Goal: Information Seeking & Learning: Learn about a topic

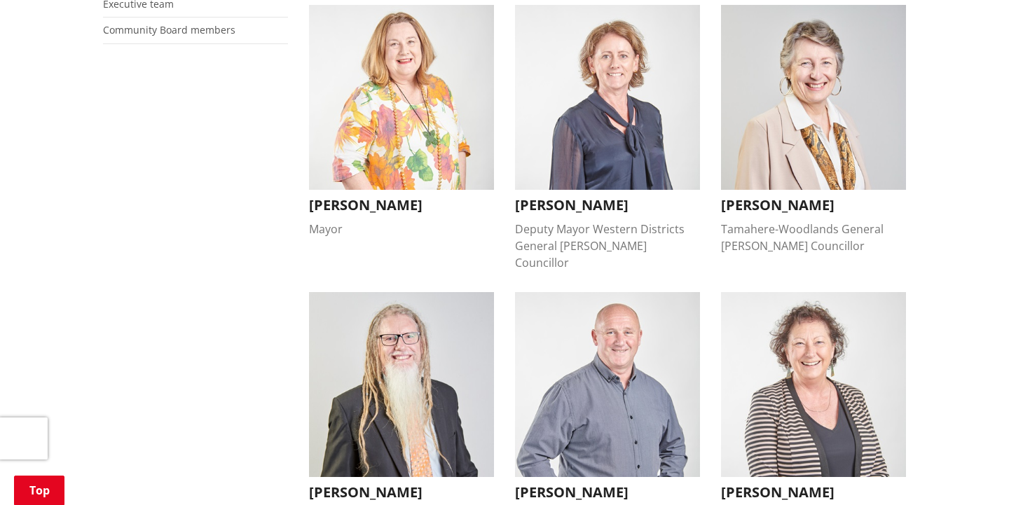
scroll to position [400, 0]
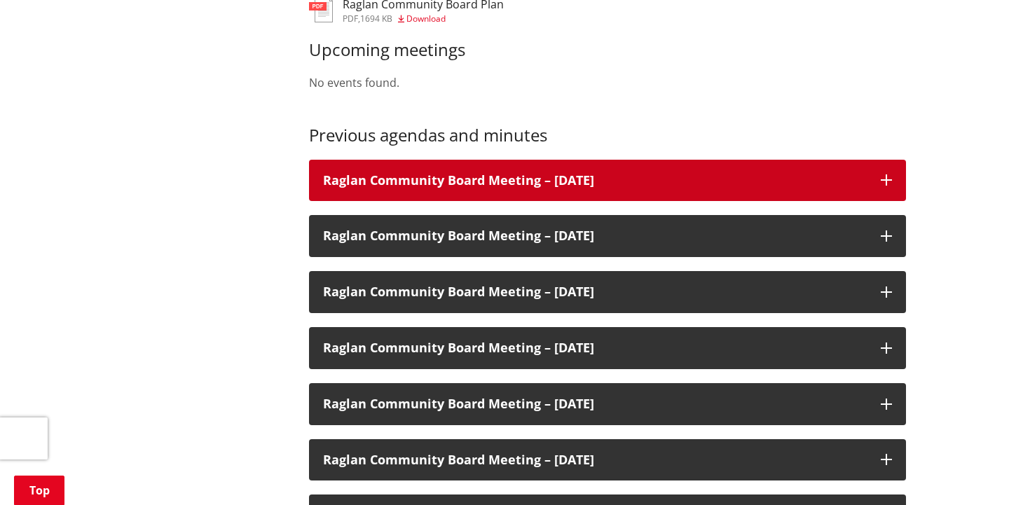
scroll to position [762, 0]
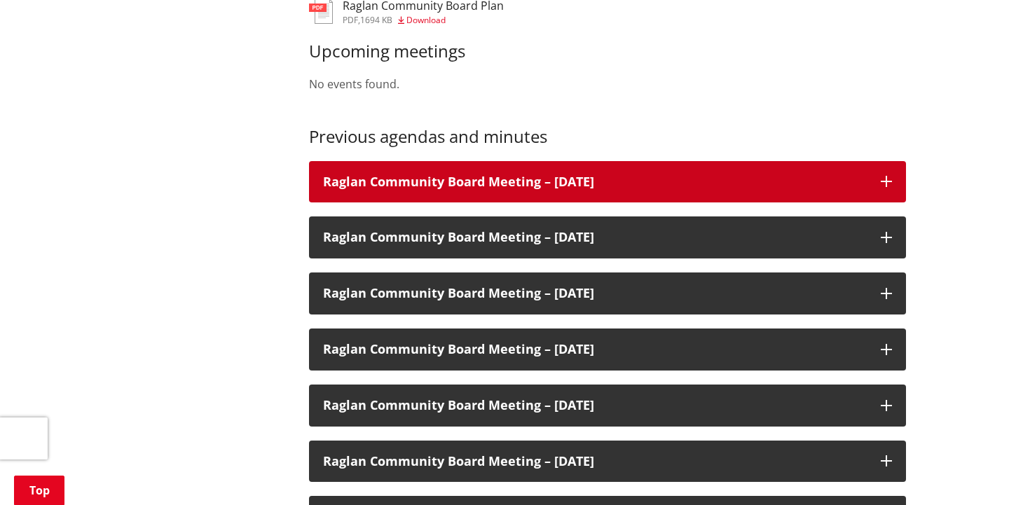
click at [521, 175] on h3 "Raglan Community Board Meeting – [DATE]" at bounding box center [595, 182] width 544 height 14
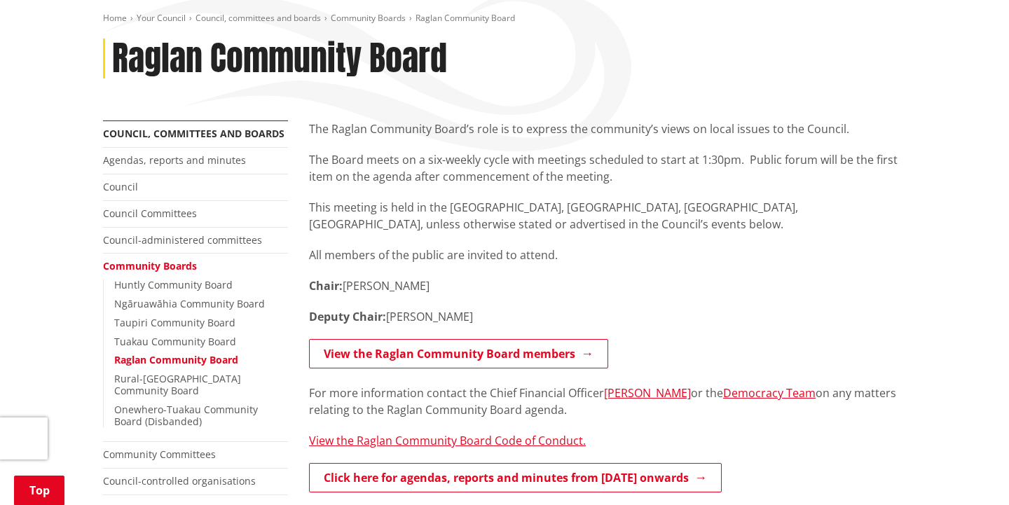
scroll to position [167, 0]
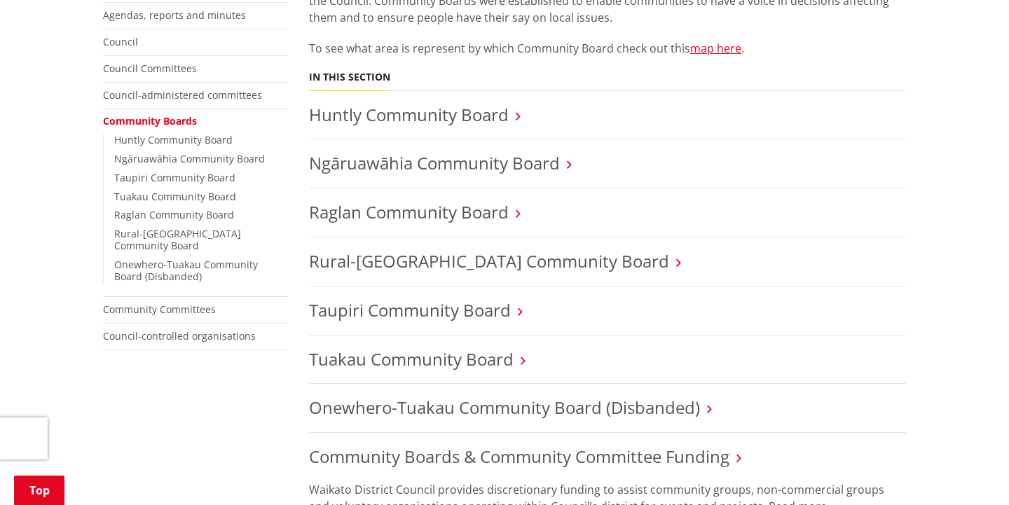
scroll to position [338, 0]
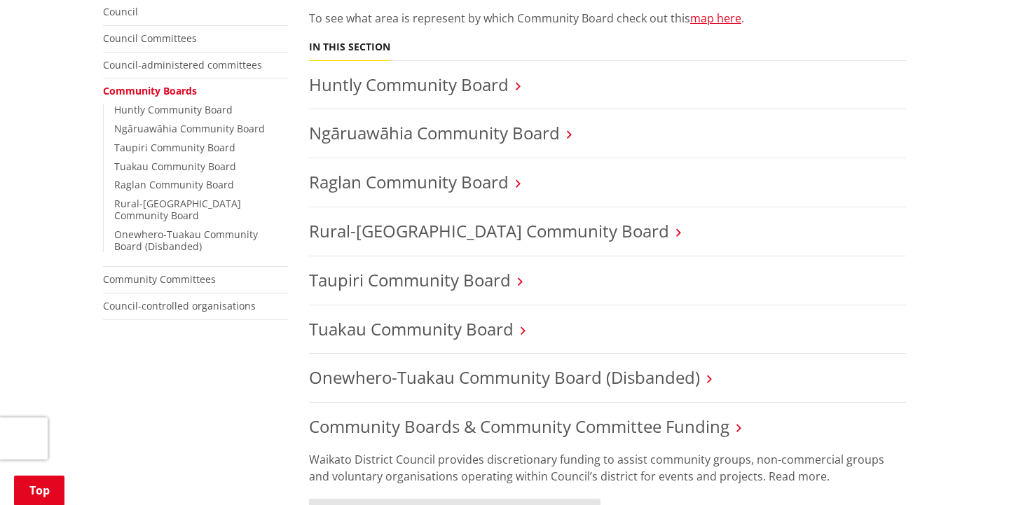
click at [417, 193] on li "Raglan Community Board" at bounding box center [607, 182] width 597 height 49
click at [419, 179] on link "Raglan Community Board" at bounding box center [409, 181] width 200 height 23
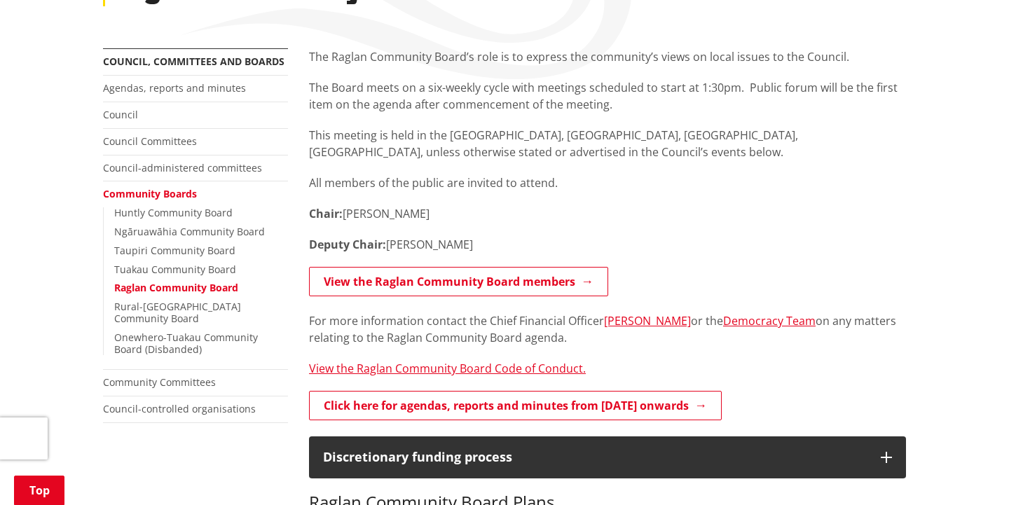
scroll to position [251, 0]
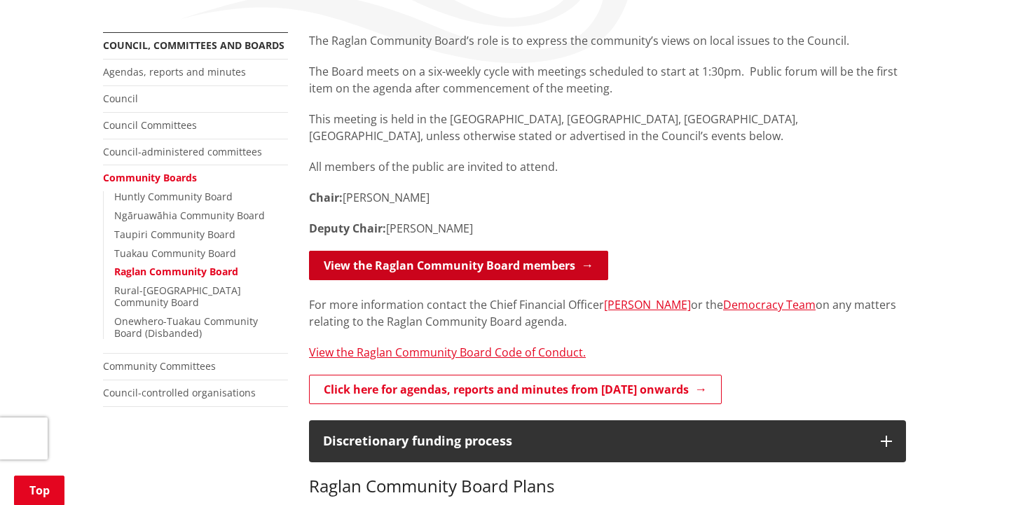
click at [430, 264] on link "View the Raglan Community Board members" at bounding box center [458, 265] width 299 height 29
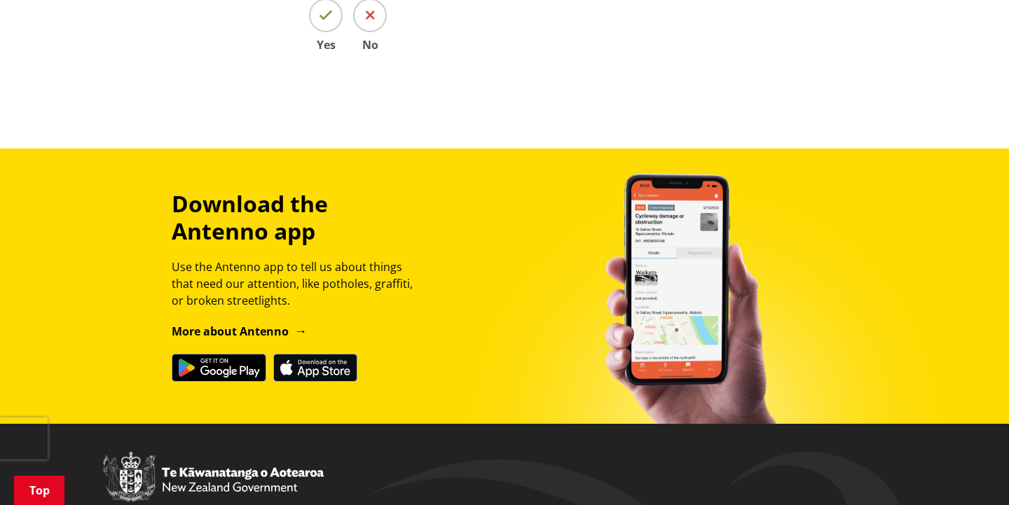
scroll to position [1523, 0]
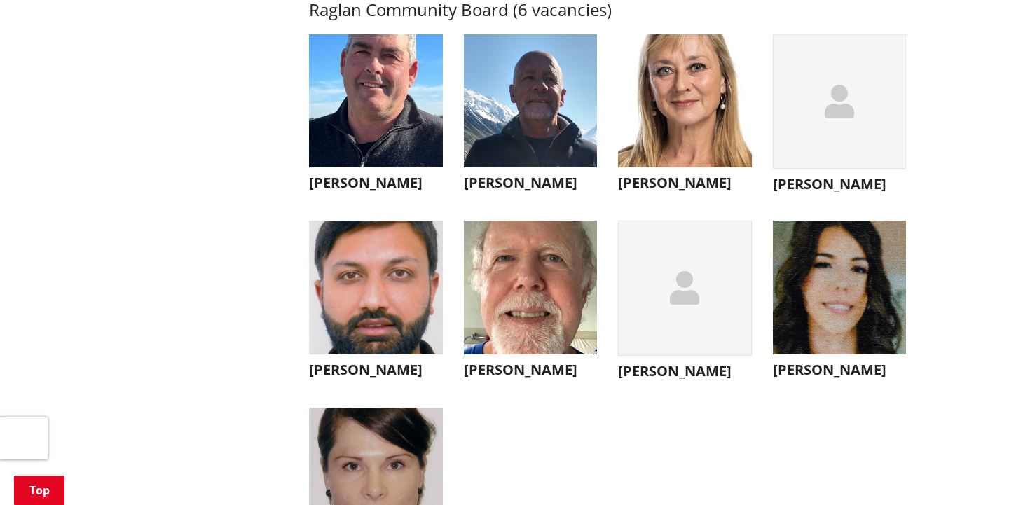
scroll to position [4998, 0]
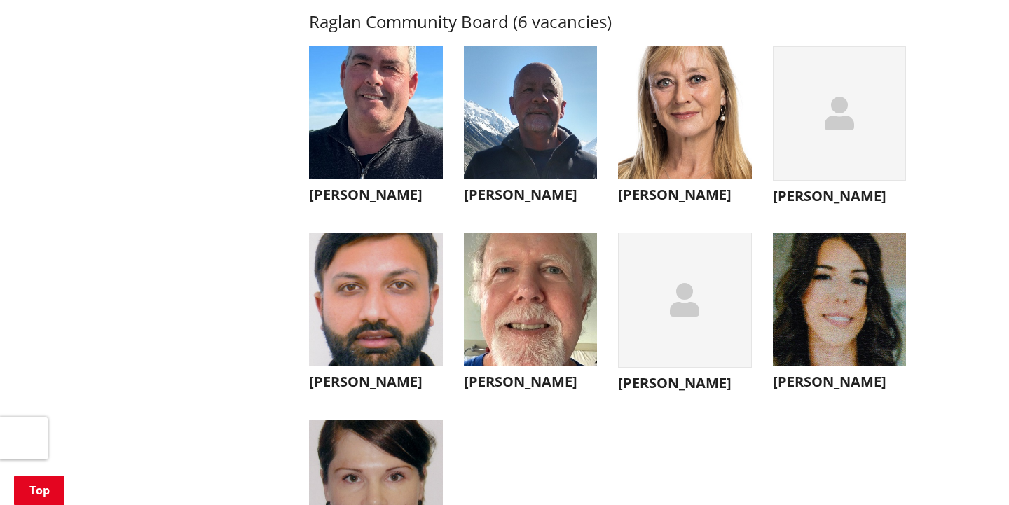
click at [358, 163] on img "button" at bounding box center [376, 113] width 134 height 134
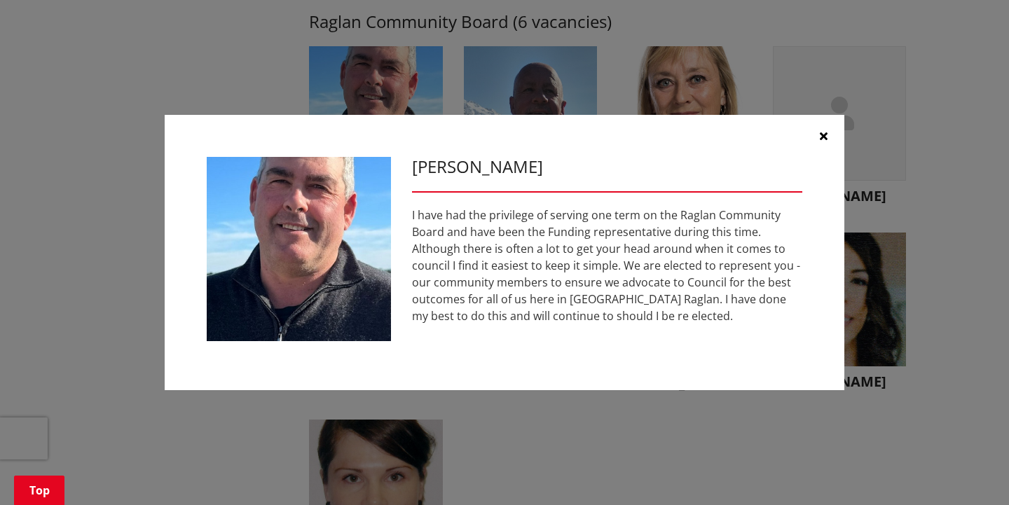
click at [822, 135] on icon "button" at bounding box center [824, 135] width 8 height 11
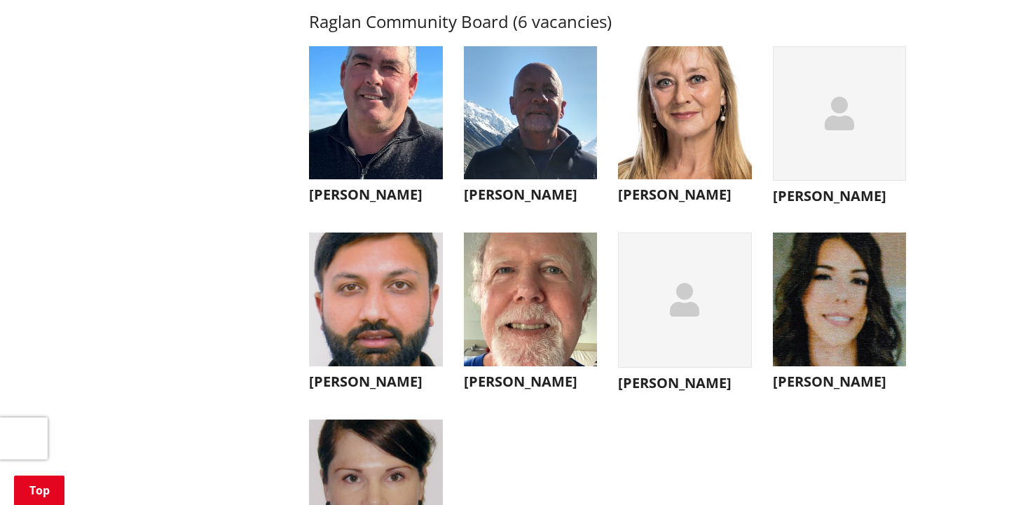
click at [500, 175] on img "button" at bounding box center [531, 113] width 134 height 134
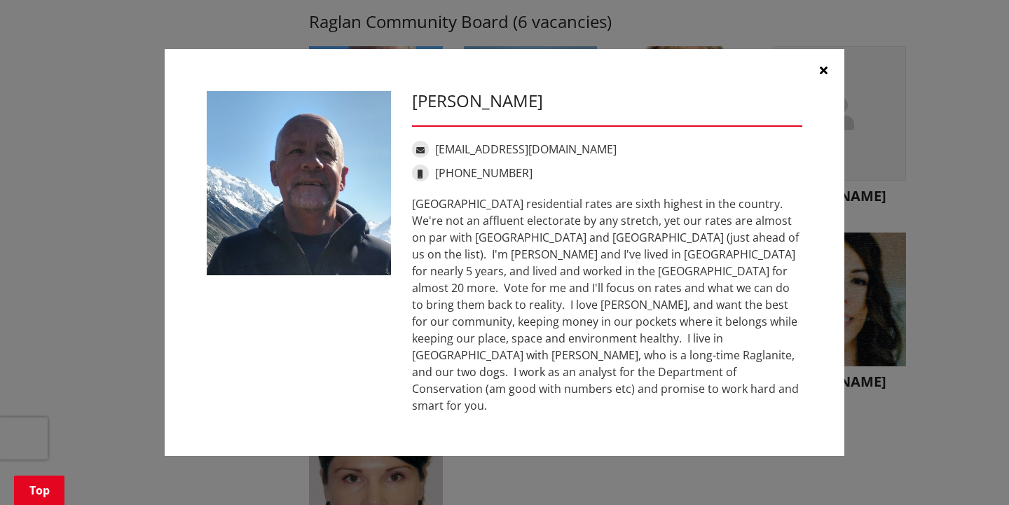
click at [823, 76] on icon "button" at bounding box center [824, 69] width 8 height 11
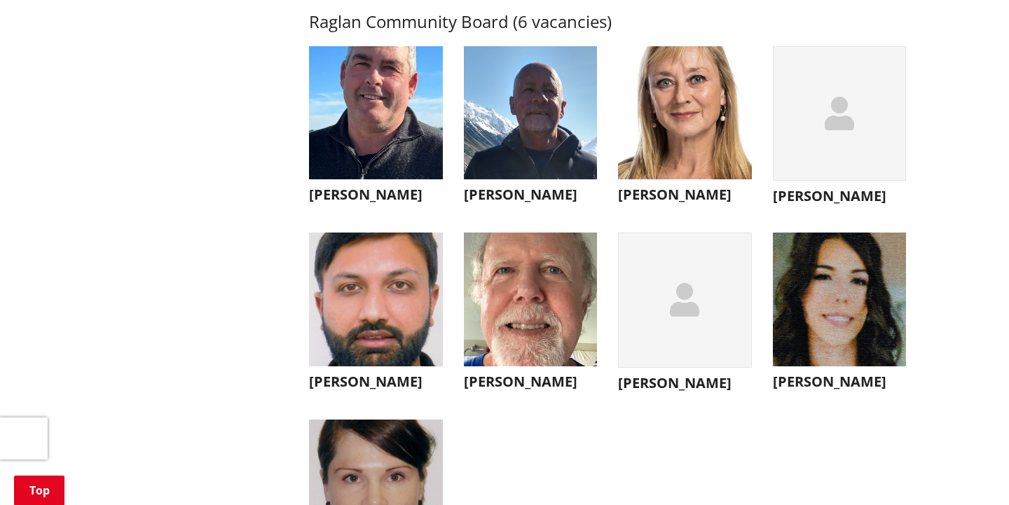
click at [710, 153] on img "button" at bounding box center [685, 113] width 134 height 134
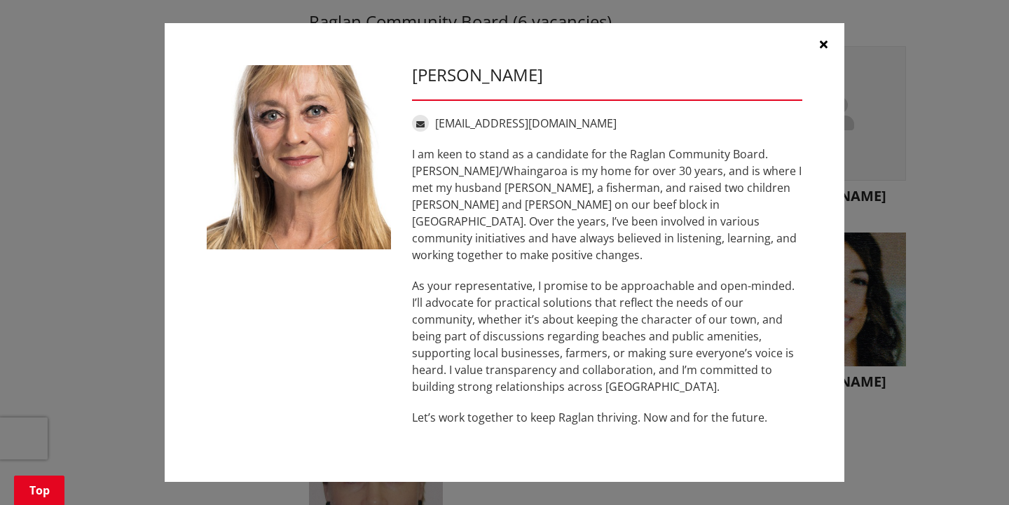
click at [811, 55] on button "button" at bounding box center [823, 44] width 42 height 42
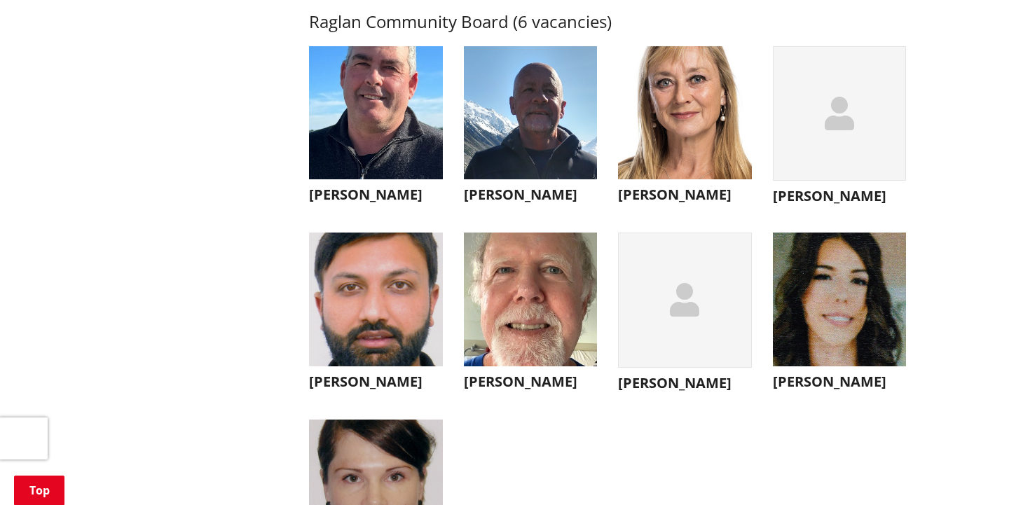
click at [835, 119] on div "button" at bounding box center [840, 113] width 134 height 135
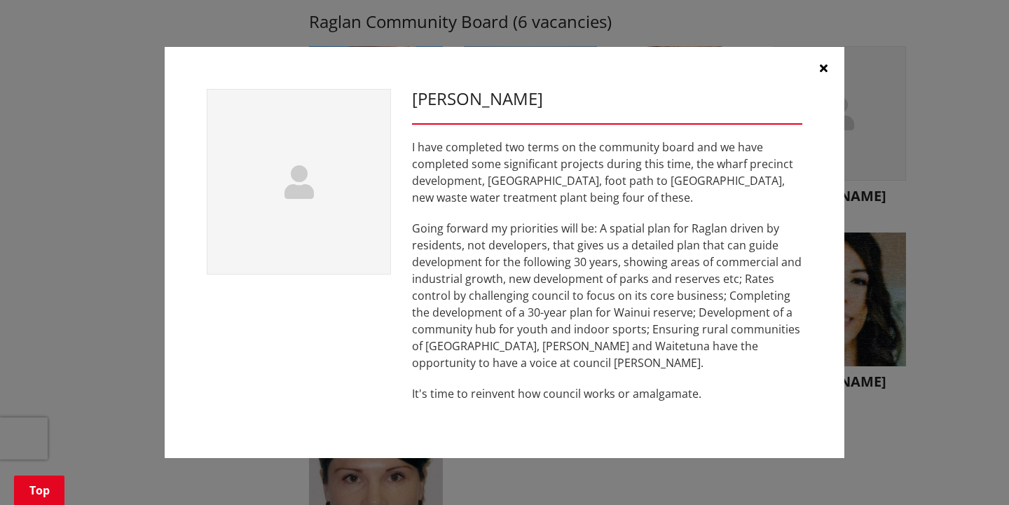
click at [820, 71] on icon "button" at bounding box center [824, 67] width 8 height 11
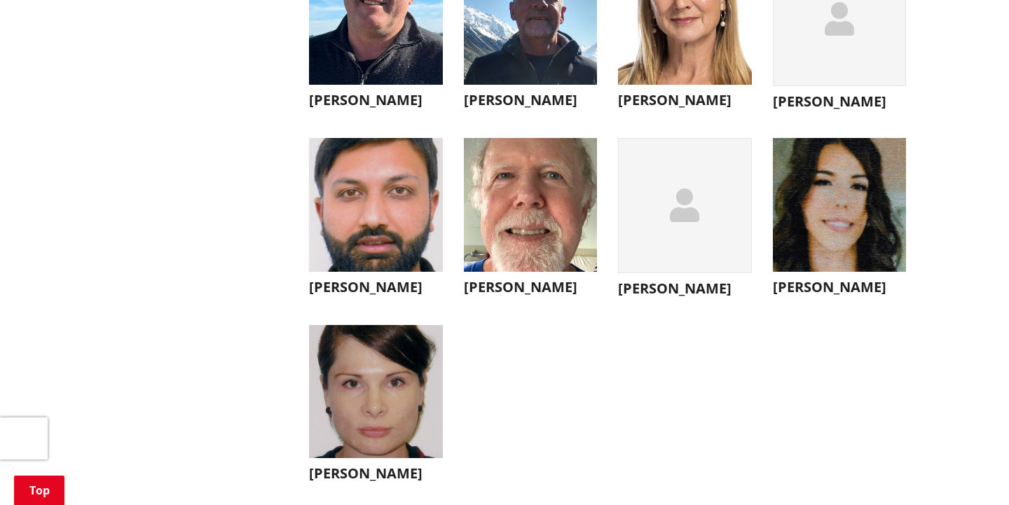
scroll to position [5119, 0]
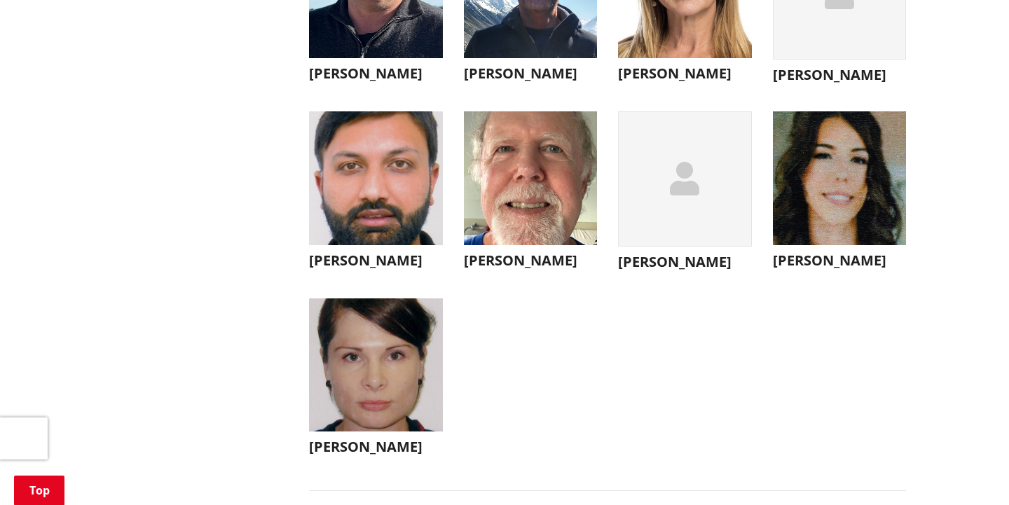
click at [382, 207] on img "button" at bounding box center [376, 178] width 134 height 134
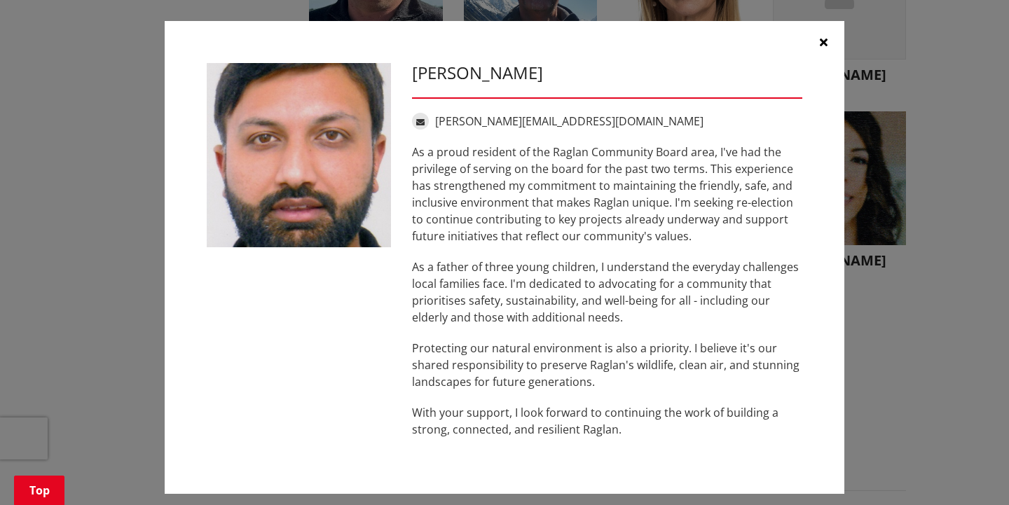
click at [879, 310] on div "Satnam Bains satnam.bainsnz@gmail.com As a proud resident of the Raglan Communi…" at bounding box center [504, 257] width 953 height 515
click at [824, 36] on icon "button" at bounding box center [824, 41] width 8 height 11
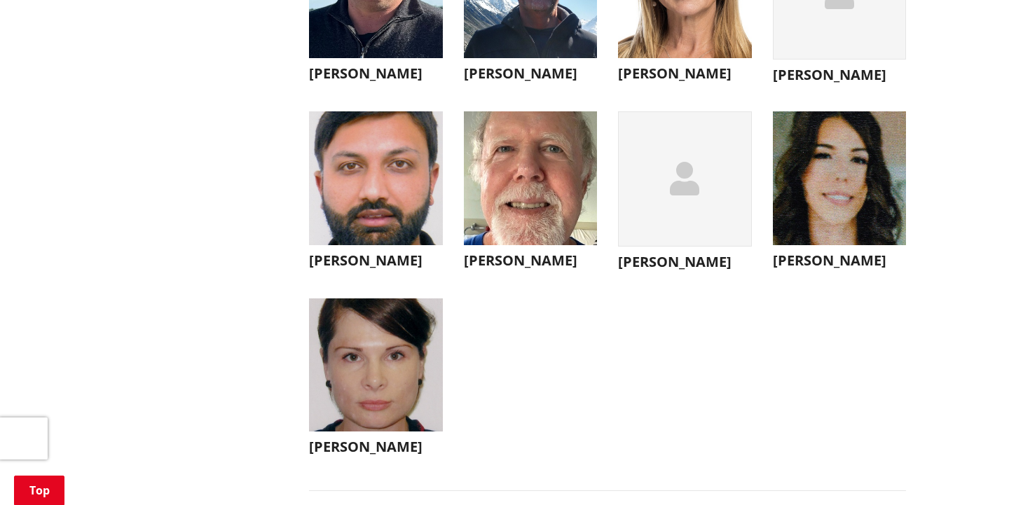
click at [474, 212] on img "button" at bounding box center [531, 178] width 134 height 134
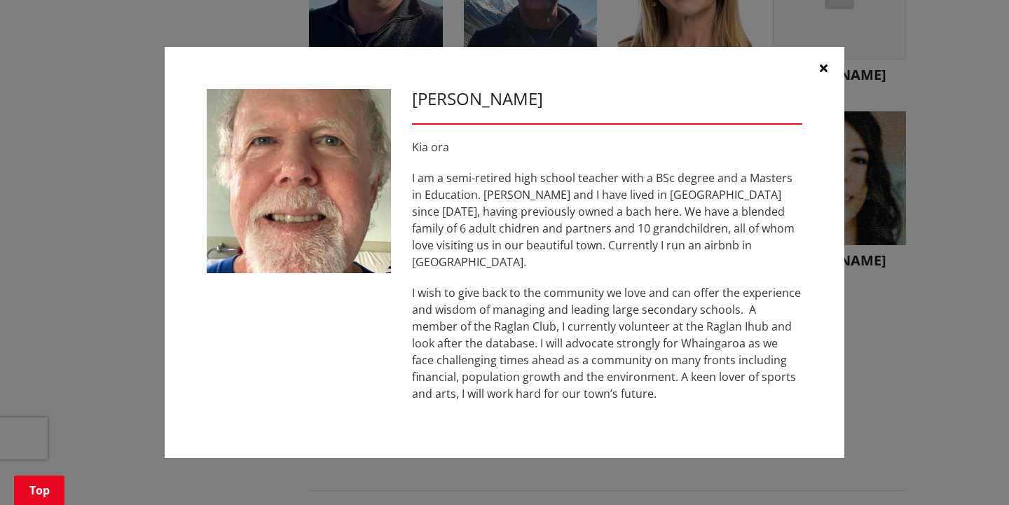
click at [876, 336] on div "Peter Hampton Kia ora I am a semi-retired high school teacher with a BSc degree…" at bounding box center [504, 252] width 953 height 453
click at [824, 74] on icon "button" at bounding box center [824, 67] width 8 height 11
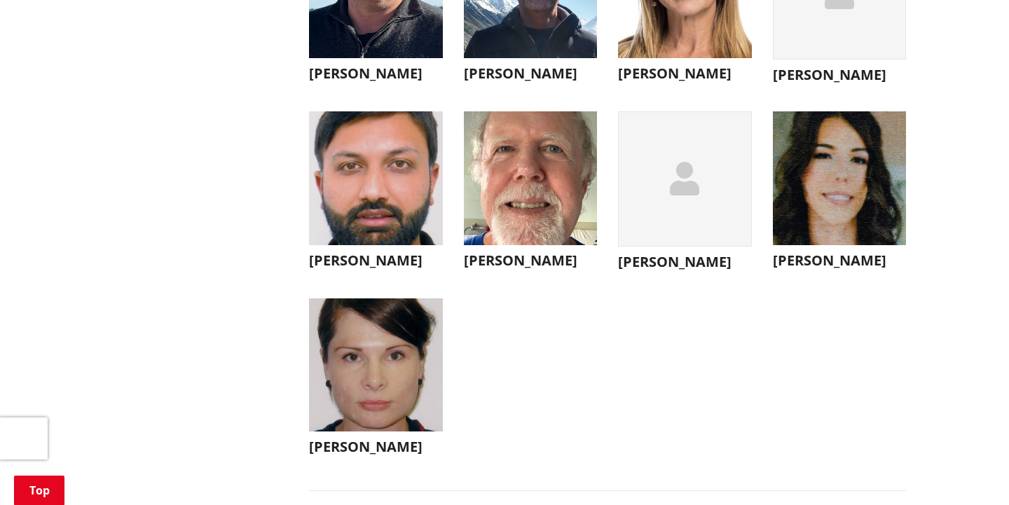
click at [693, 231] on div "button" at bounding box center [685, 178] width 134 height 135
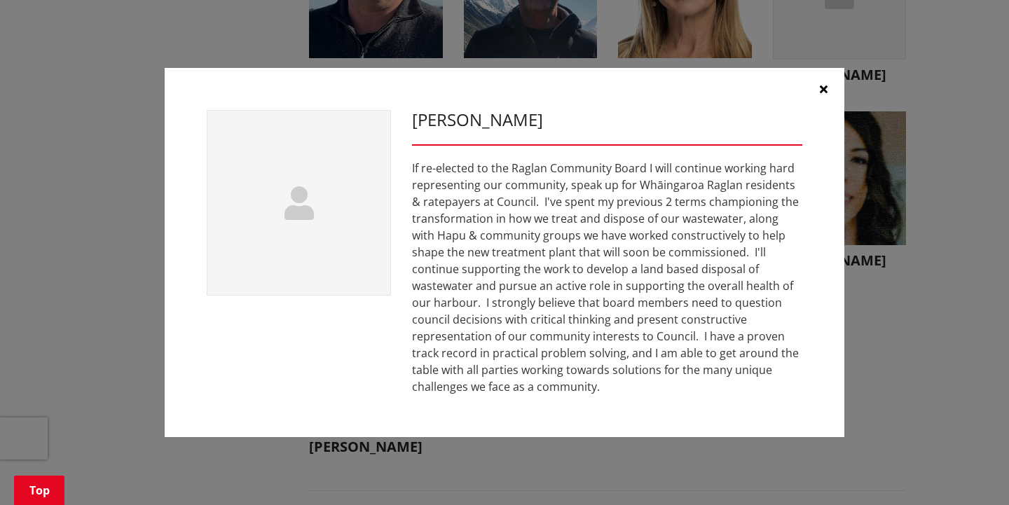
click at [925, 349] on div "[PERSON_NAME]" at bounding box center [504, 252] width 953 height 411
click at [825, 83] on button "button" at bounding box center [823, 89] width 42 height 42
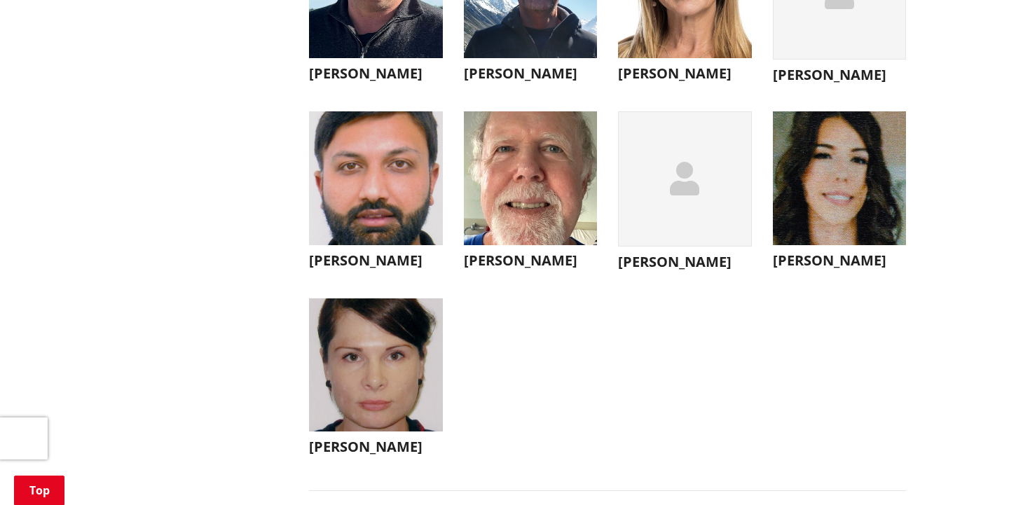
click at [872, 212] on img "button" at bounding box center [840, 178] width 134 height 134
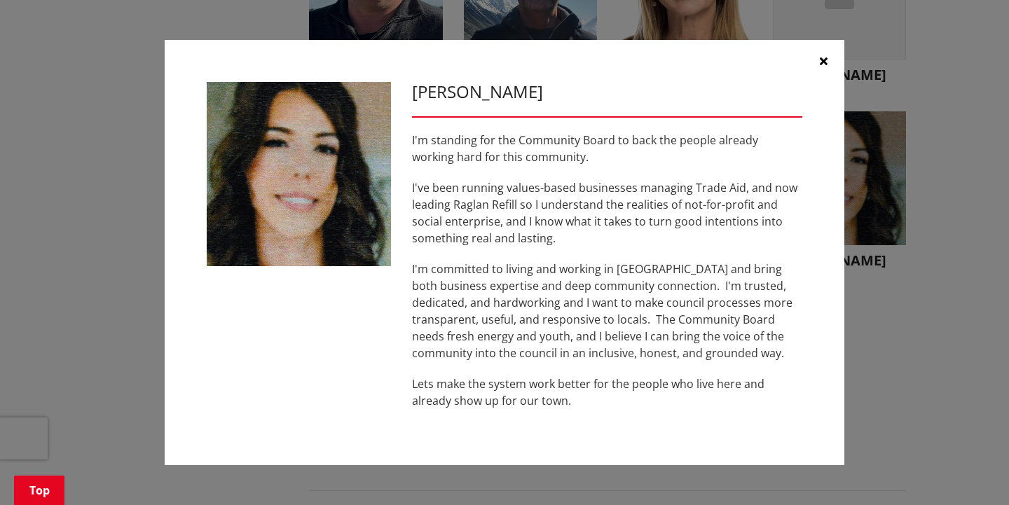
click at [903, 195] on div "Eloise Deller I'm standing for the Community Board to back the people already w…" at bounding box center [504, 252] width 953 height 467
click at [821, 64] on icon "button" at bounding box center [824, 60] width 8 height 11
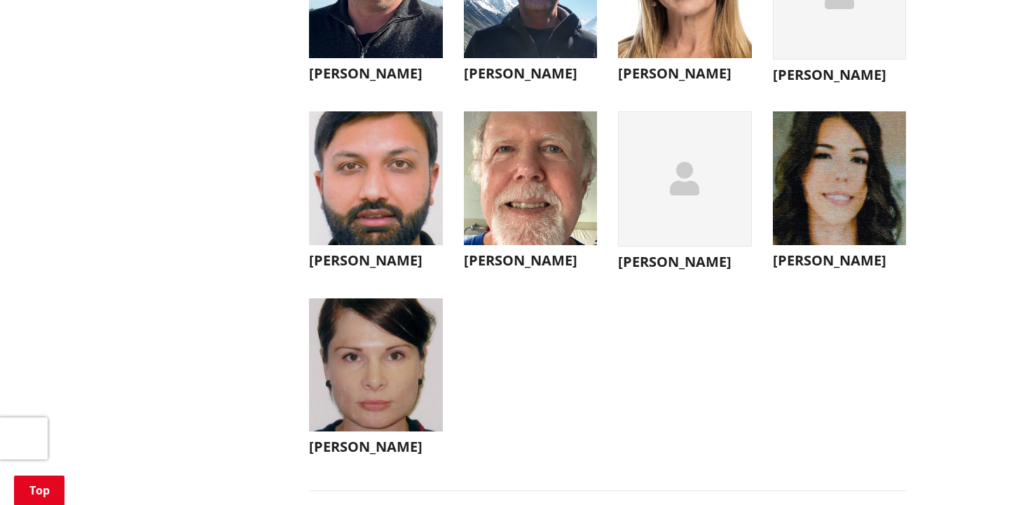
click at [337, 432] on img "button" at bounding box center [376, 366] width 134 height 134
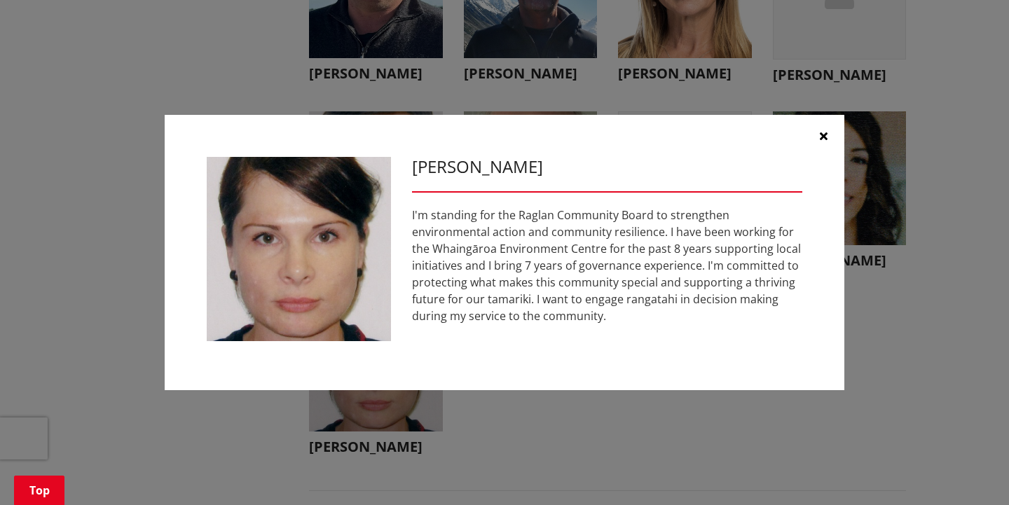
click at [985, 287] on div "Jasmine Hunter I'm standing for the Raglan Community Board to strengthen enviro…" at bounding box center [504, 252] width 1009 height 505
click at [828, 132] on button "button" at bounding box center [823, 136] width 42 height 42
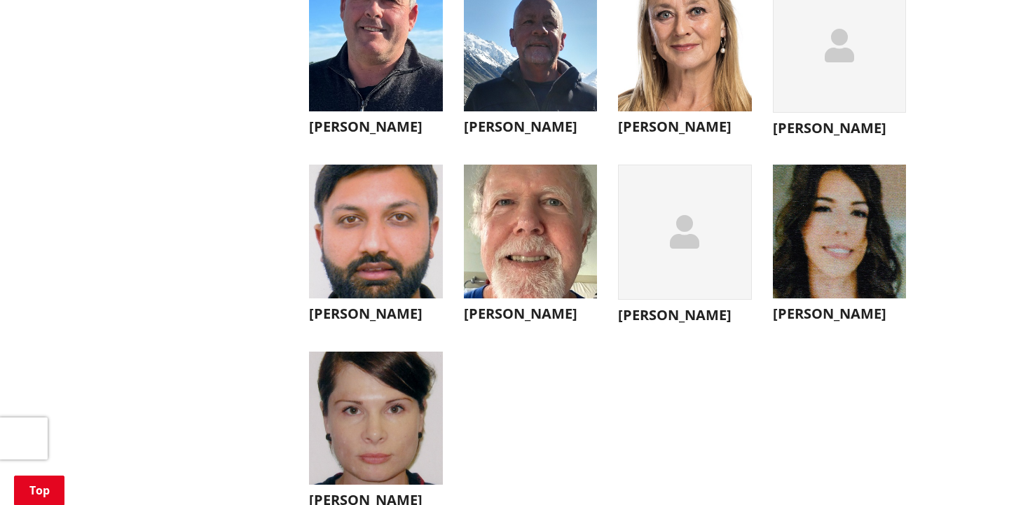
scroll to position [5068, 0]
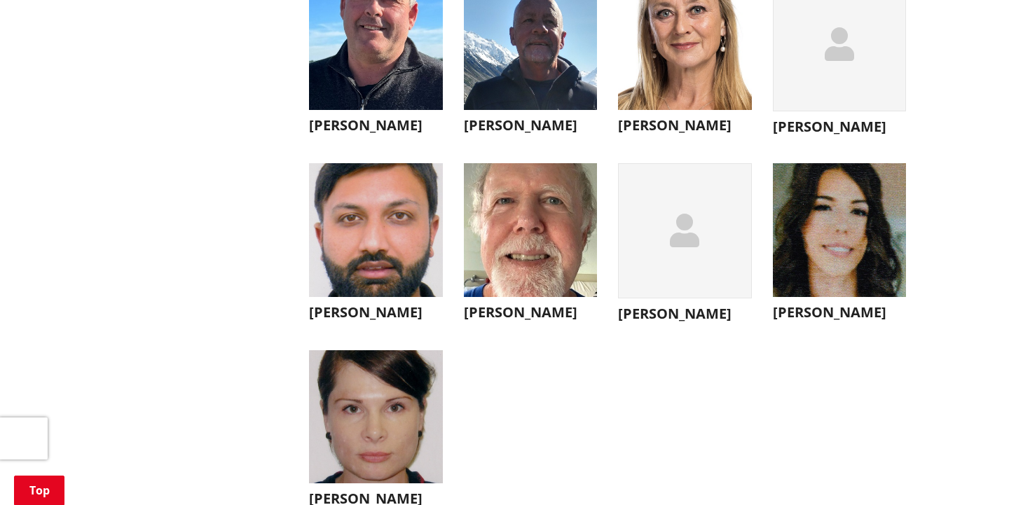
click at [354, 98] on img "button" at bounding box center [376, 44] width 134 height 134
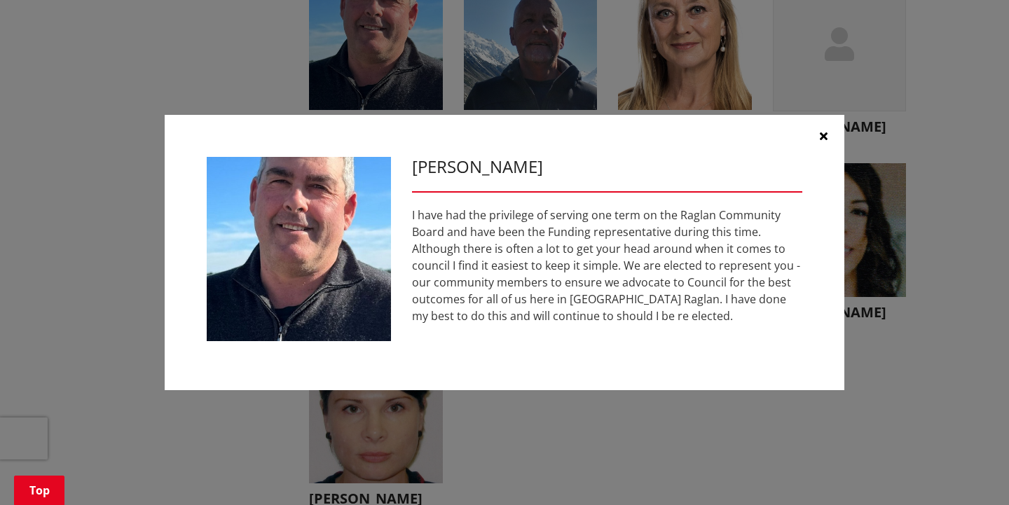
click at [886, 233] on div "Ross Wallis I have had the privilege of serving one term on the Raglan Communit…" at bounding box center [504, 252] width 953 height 317
click at [827, 136] on icon "button" at bounding box center [824, 135] width 8 height 11
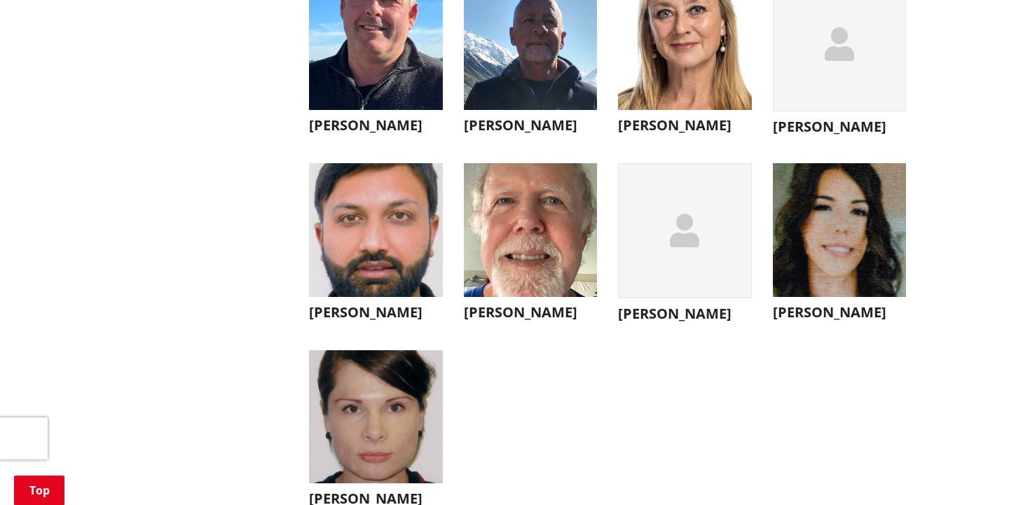
click at [566, 62] on img "button" at bounding box center [531, 44] width 134 height 134
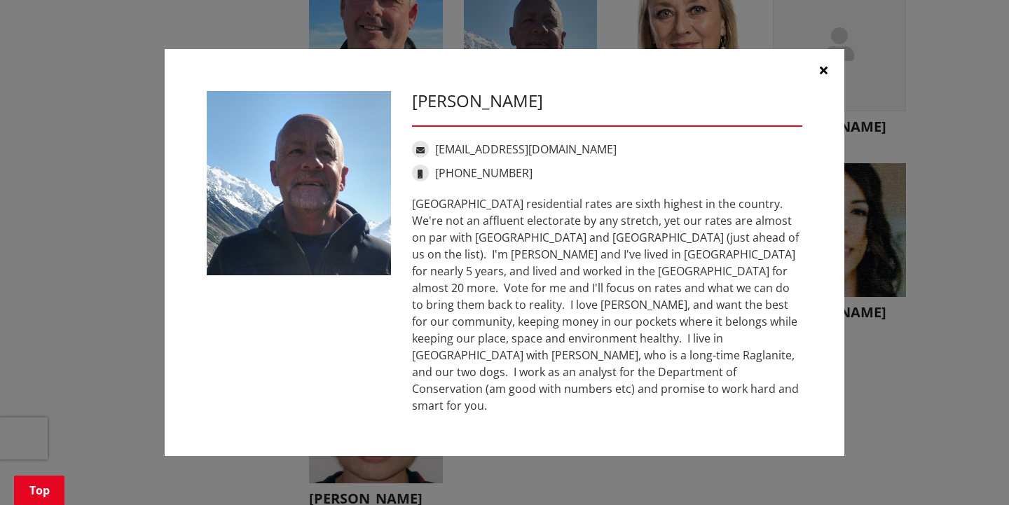
click at [829, 74] on button "button" at bounding box center [823, 70] width 42 height 42
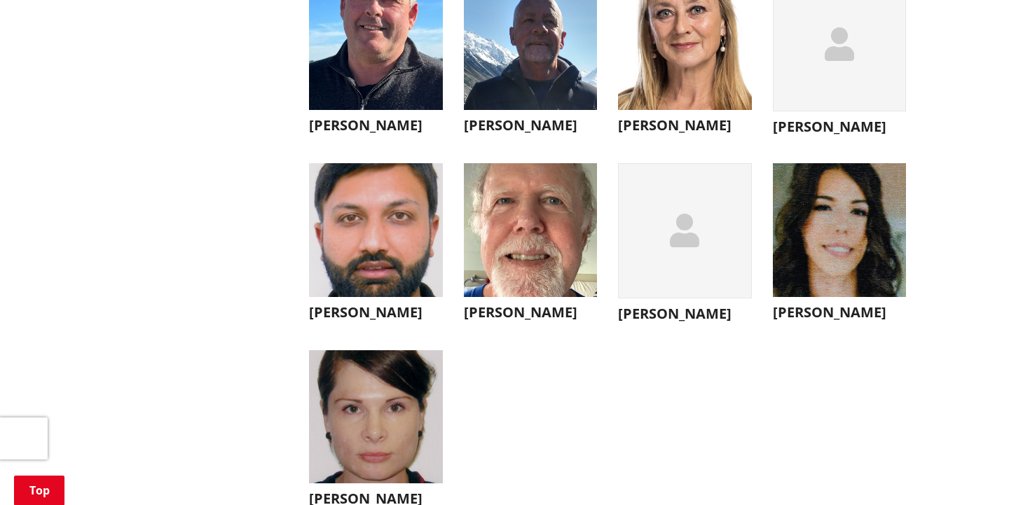
click at [708, 41] on img "button" at bounding box center [685, 44] width 134 height 134
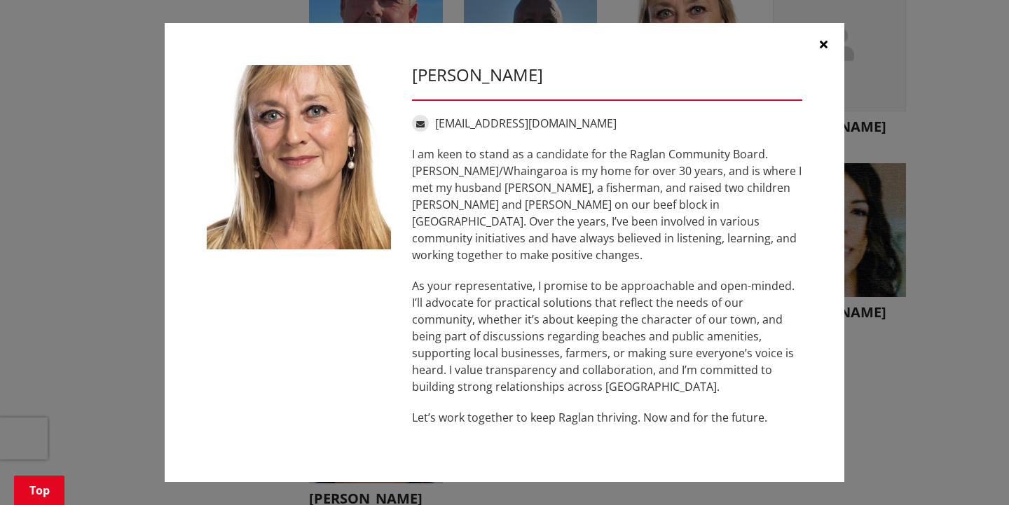
click at [825, 50] on icon "button" at bounding box center [824, 44] width 8 height 11
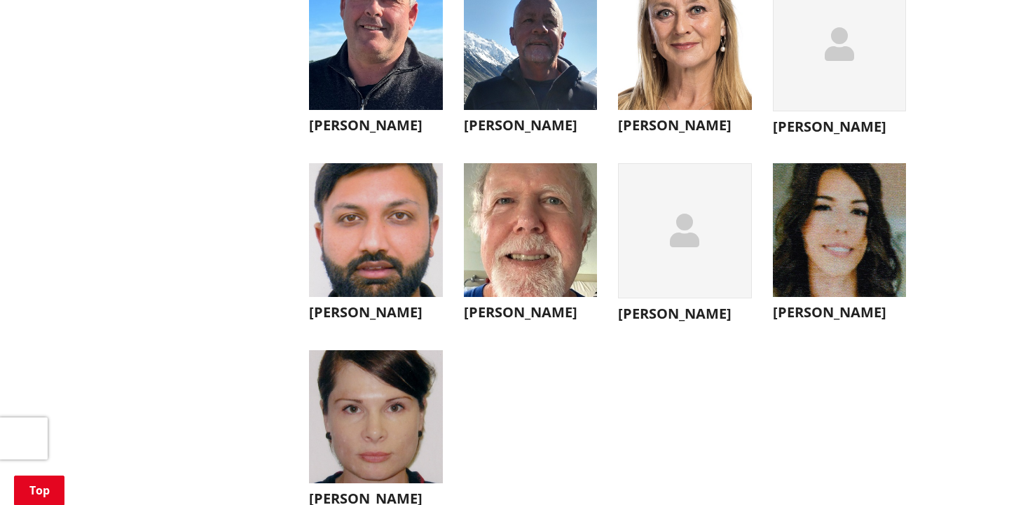
click at [826, 45] on div "button" at bounding box center [840, 44] width 134 height 135
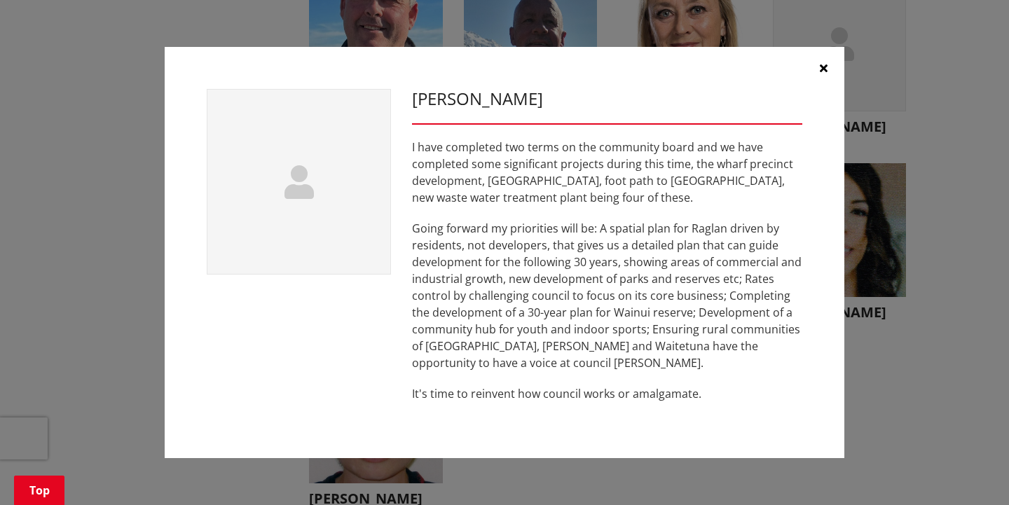
click at [820, 63] on icon "button" at bounding box center [824, 67] width 8 height 11
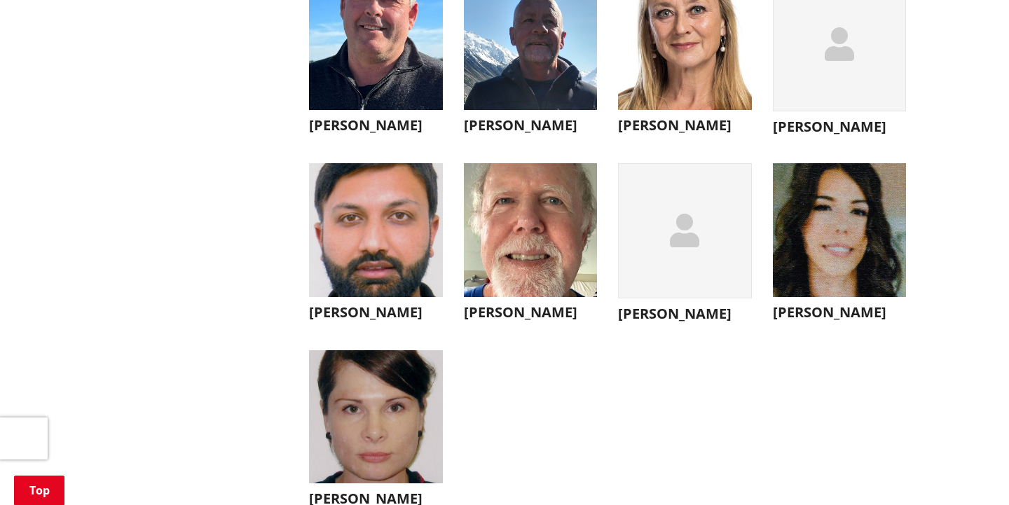
click at [492, 268] on img "button" at bounding box center [531, 230] width 134 height 134
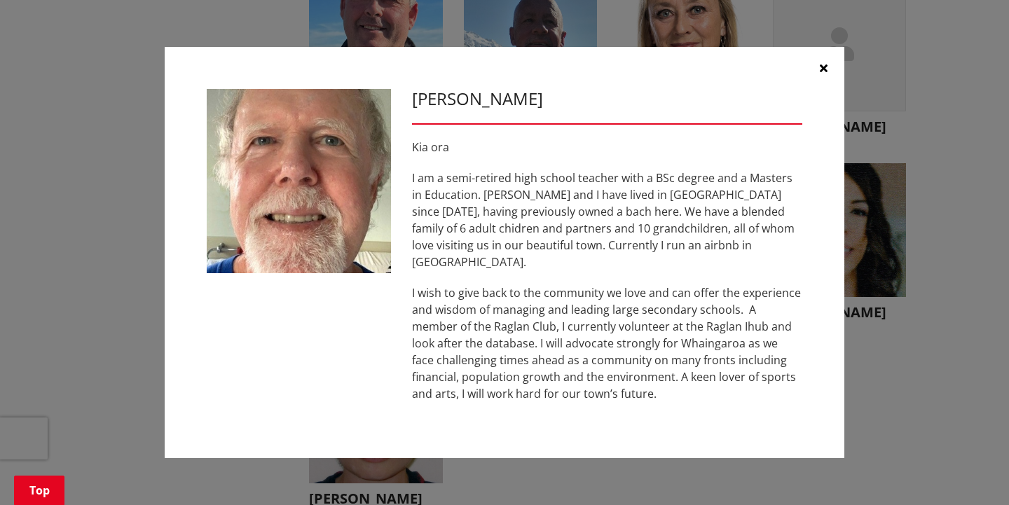
click at [967, 130] on div "Peter Hampton Kia ora I am a semi-retired high school teacher with a BSc degree…" at bounding box center [504, 252] width 953 height 453
click at [818, 70] on button "button" at bounding box center [823, 68] width 42 height 42
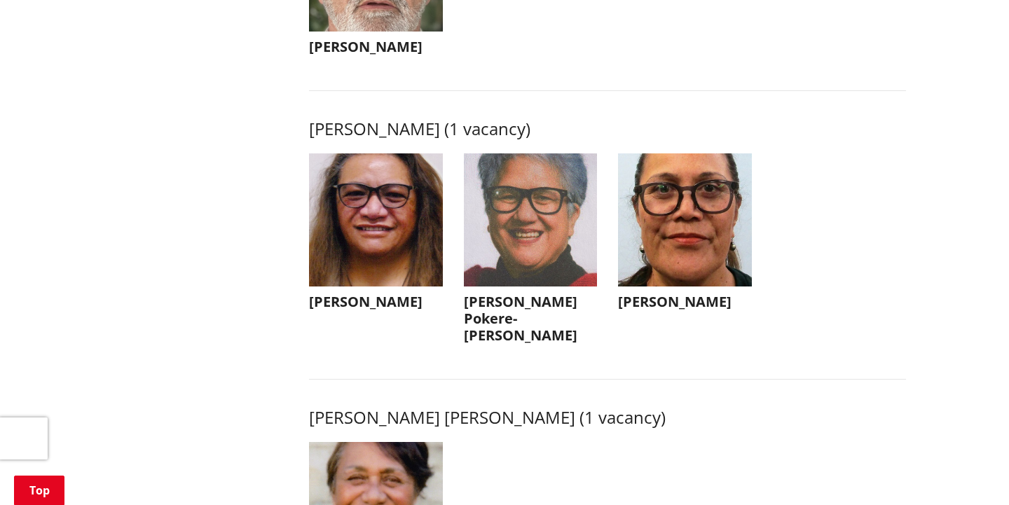
scroll to position [1816, 0]
